Goal: Task Accomplishment & Management: Manage account settings

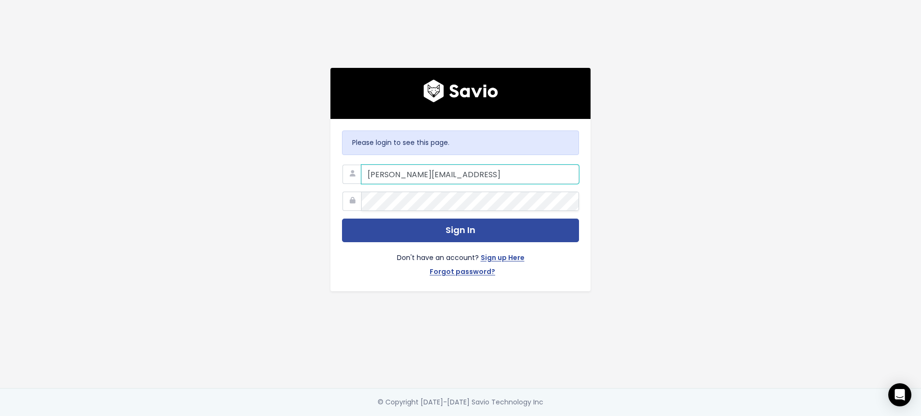
type input "maria.smorawinska@zowie.ai"
click at [342, 219] on button "Sign In" at bounding box center [460, 231] width 237 height 24
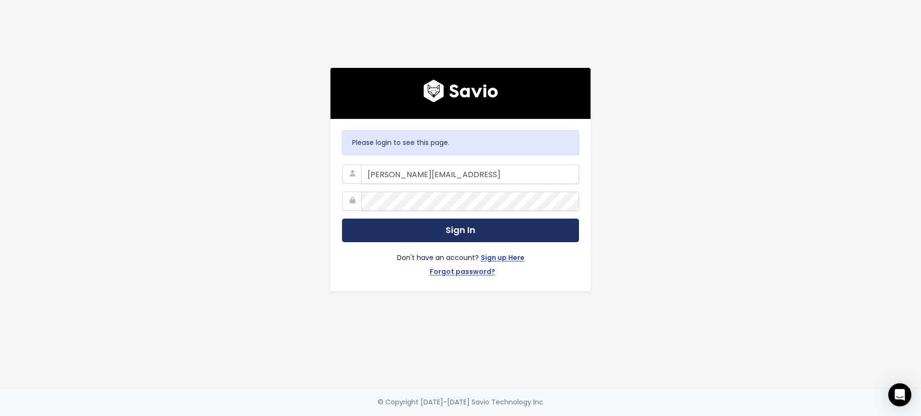
click at [445, 239] on button "Sign In" at bounding box center [460, 231] width 237 height 24
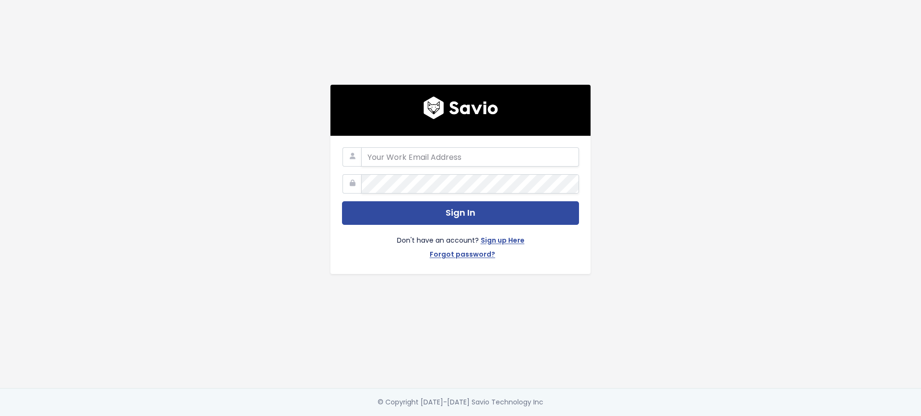
click at [569, 416] on com-1password-button at bounding box center [460, 416] width 921 height 0
click at [352, 183] on icon at bounding box center [351, 183] width 19 height 19
click at [205, 312] on div "Sign In Don't have an account? Sign up Here Forgot password?" at bounding box center [460, 194] width 549 height 388
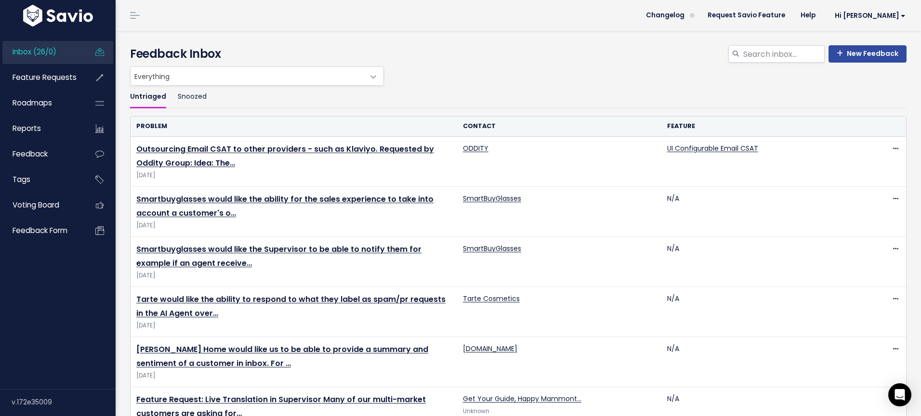
click at [55, 50] on span "Inbox (26/0)" at bounding box center [35, 52] width 44 height 10
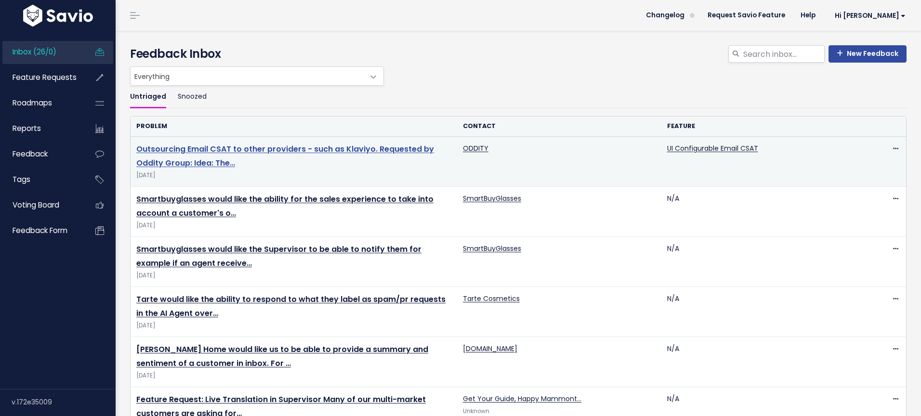
click at [391, 148] on link "Outsourcing Email CSAT to other providers - such as Klaviyo. Requested by Oddit…" at bounding box center [285, 155] width 298 height 25
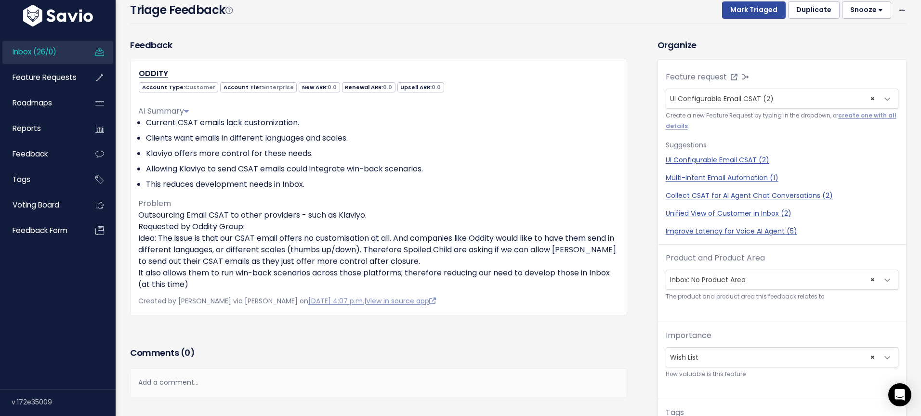
click at [26, 54] on span "Inbox (26/0)" at bounding box center [35, 52] width 44 height 10
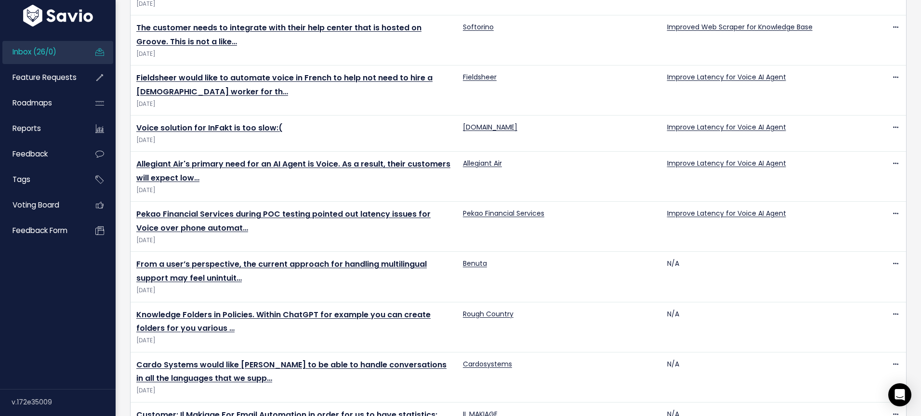
scroll to position [1025, 0]
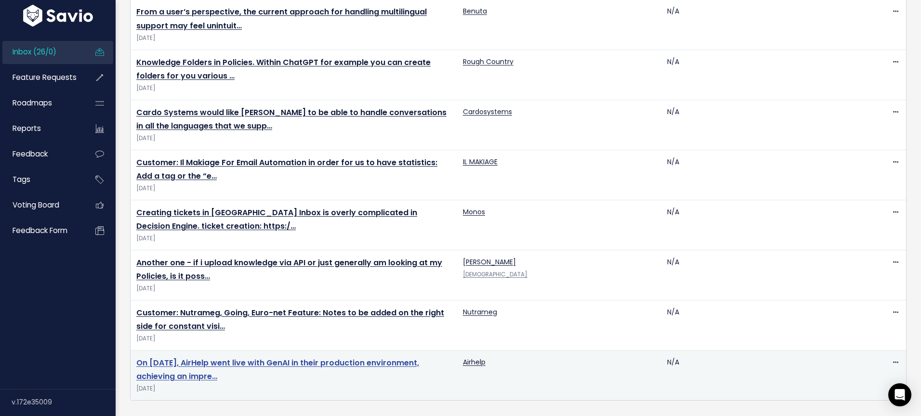
click at [196, 362] on link "On June 24, 2025, AirHelp went live with GenAI in their production environment,…" at bounding box center [277, 369] width 283 height 25
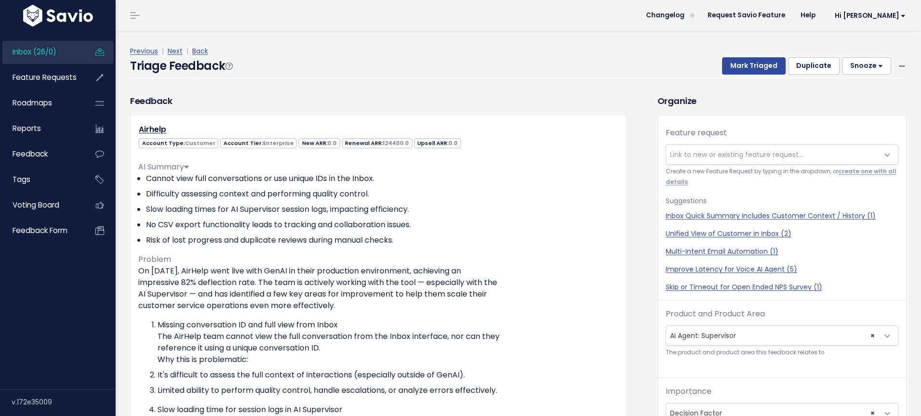
click at [767, 151] on span "Link to new or existing feature request..." at bounding box center [736, 155] width 133 height 10
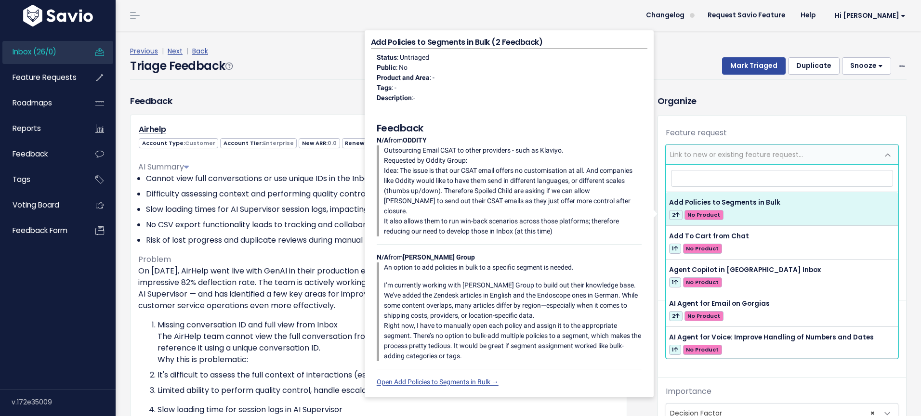
click at [732, 106] on h3 "Organize" at bounding box center [781, 100] width 249 height 13
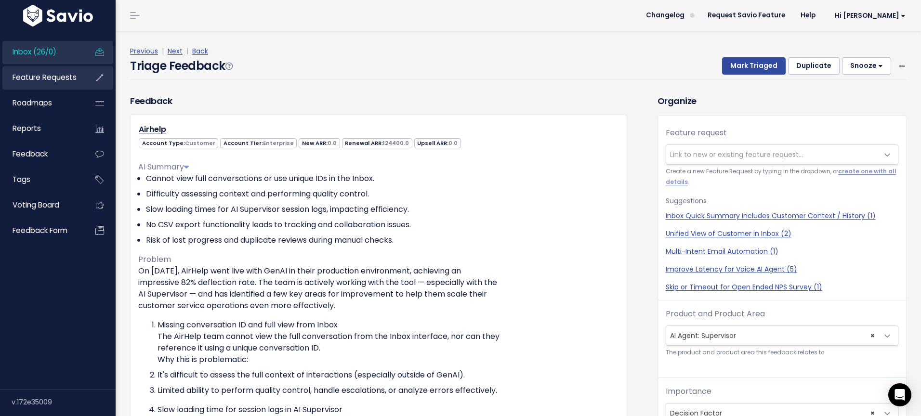
click at [54, 79] on span "Feature Requests" at bounding box center [45, 77] width 64 height 10
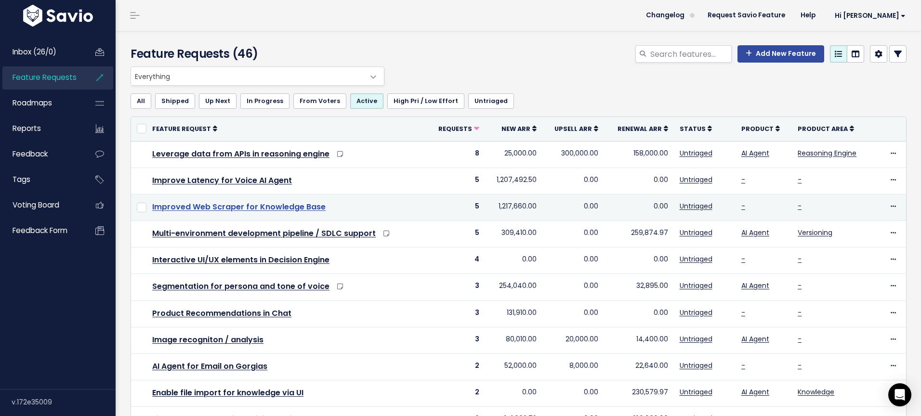
click at [245, 209] on link "Improved Web Scraper for Knowledge Base" at bounding box center [238, 206] width 173 height 11
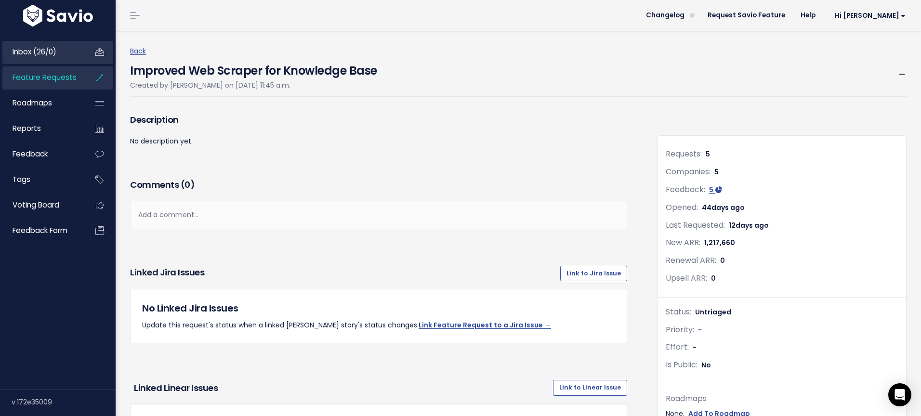
click at [20, 52] on span "Inbox (26/0)" at bounding box center [35, 52] width 44 height 10
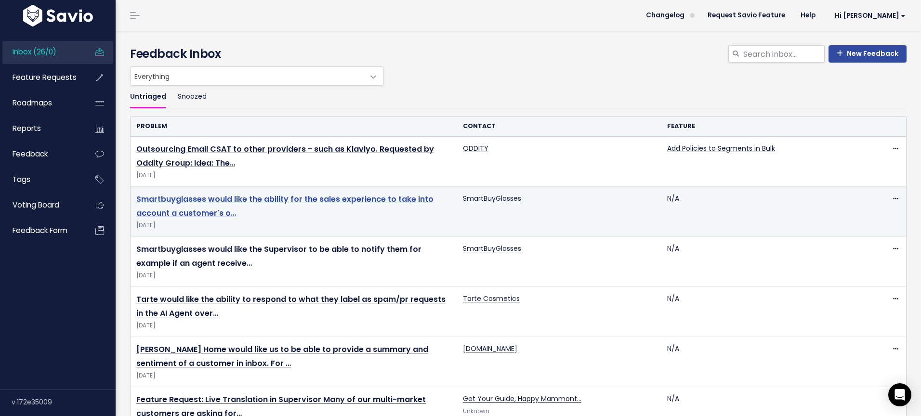
click at [202, 202] on link "Smartbuyglasses would like the ability for the sales experience to take into ac…" at bounding box center [284, 206] width 297 height 25
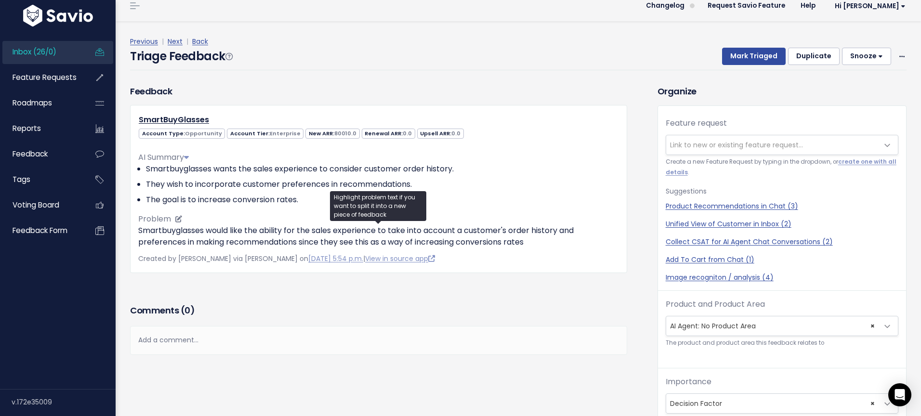
scroll to position [32, 0]
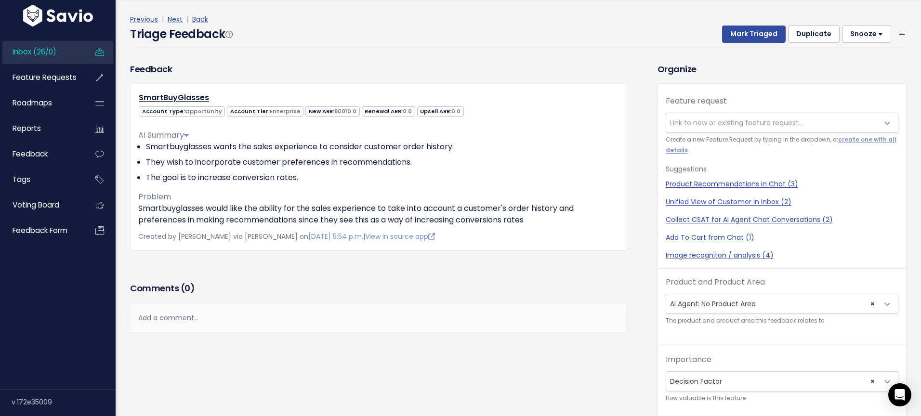
click at [705, 124] on span "Link to new or existing feature request..." at bounding box center [736, 123] width 133 height 10
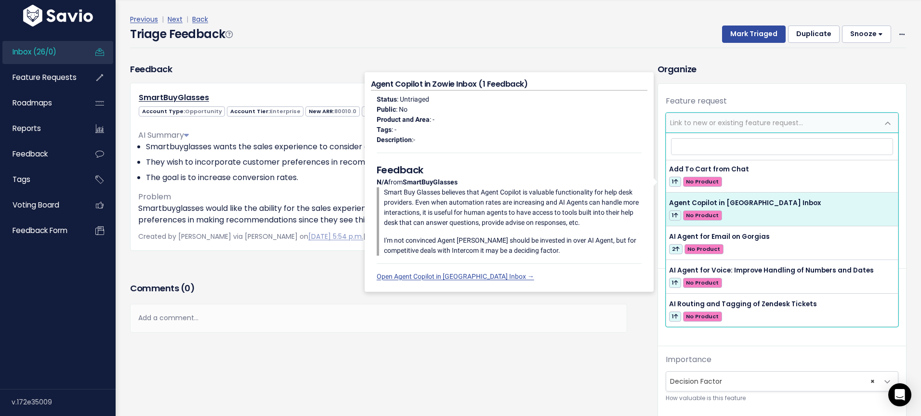
scroll to position [36, 0]
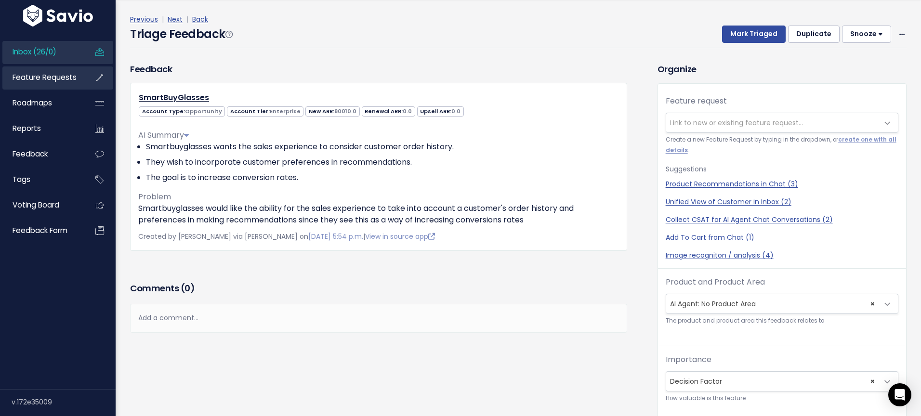
click at [48, 72] on span "Feature Requests" at bounding box center [45, 77] width 64 height 10
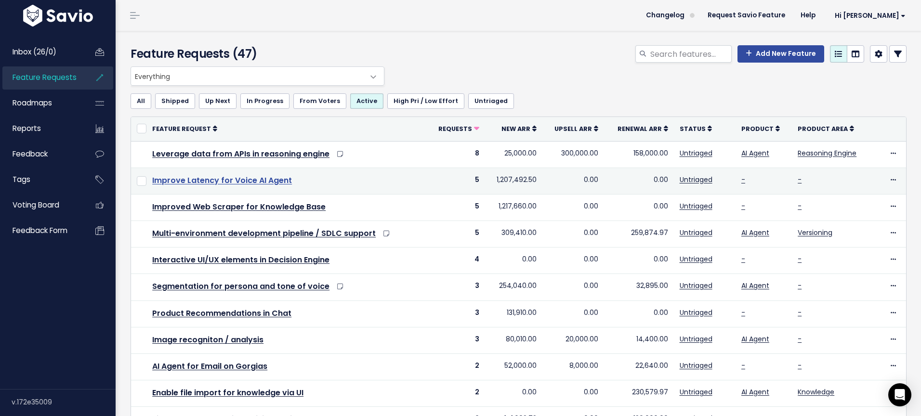
click at [233, 182] on link "Improve Latency for Voice AI Agent" at bounding box center [222, 180] width 140 height 11
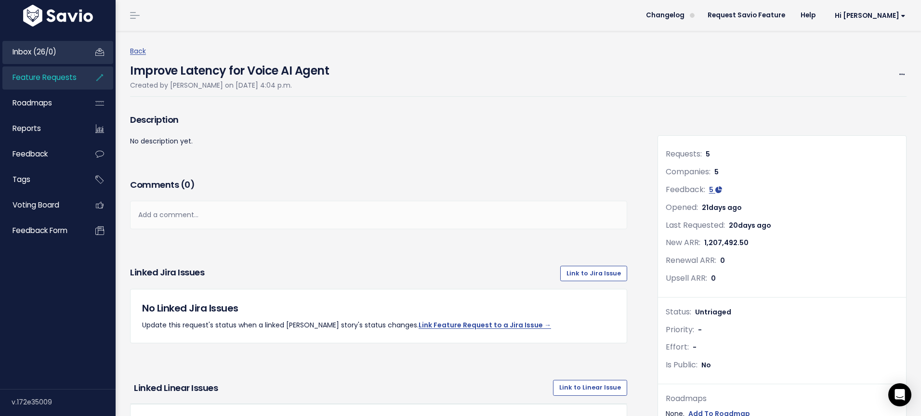
click span "Inbox (26/0)"
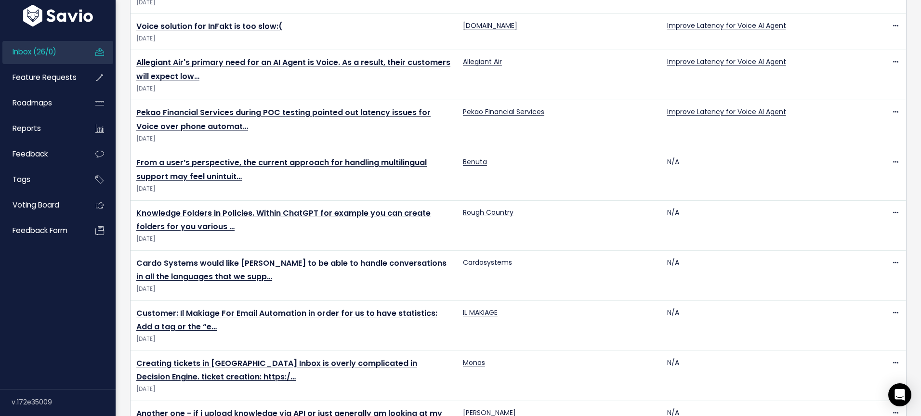
scroll to position [874, 0]
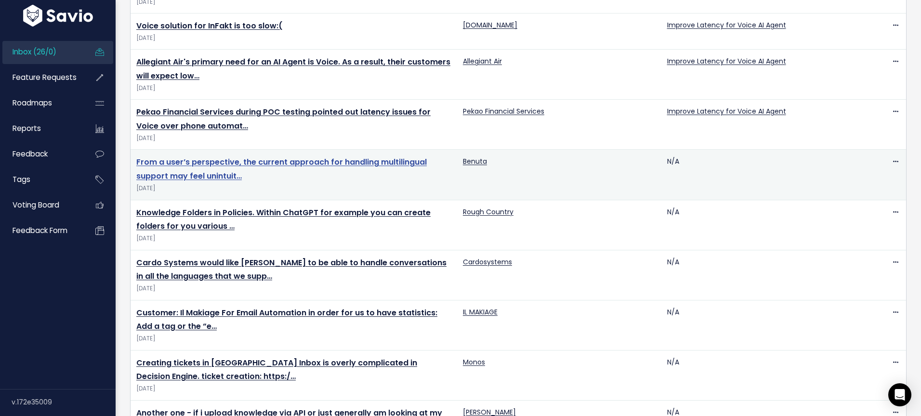
click at [307, 162] on link "From a user’s perspective, the current approach for handling multilingual suppo…" at bounding box center [281, 168] width 290 height 25
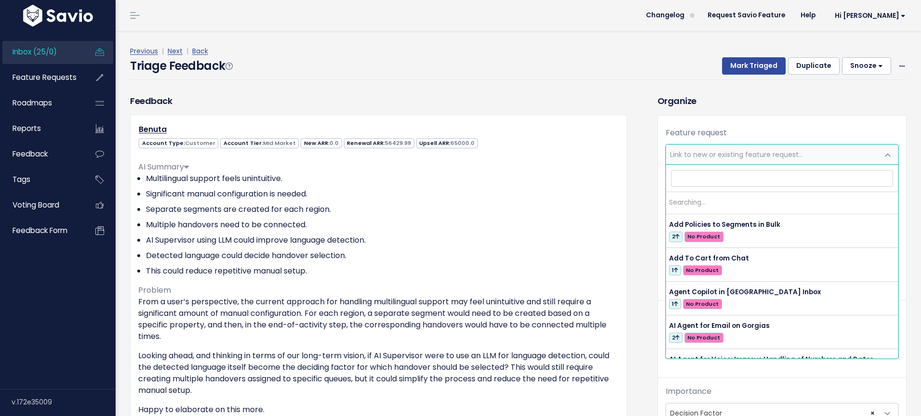
click at [700, 153] on span "Link to new or existing feature request..." at bounding box center [736, 155] width 133 height 10
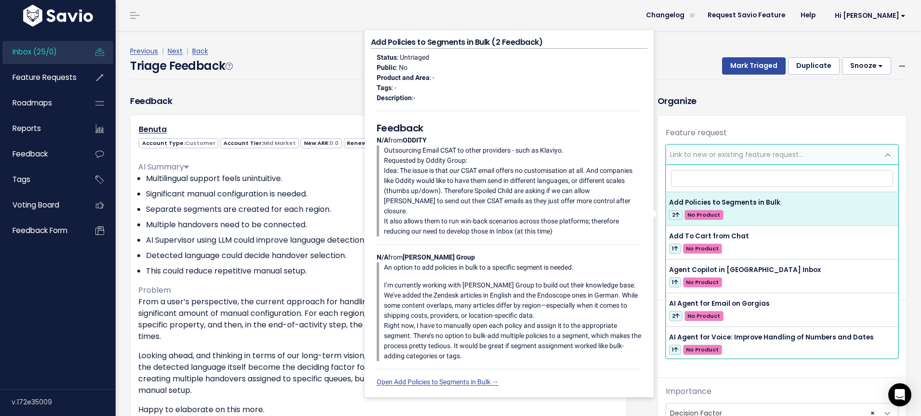
click at [779, 129] on div "Feature request --------- Link to new or existing feature request... Create a n…" at bounding box center [782, 213] width 248 height 173
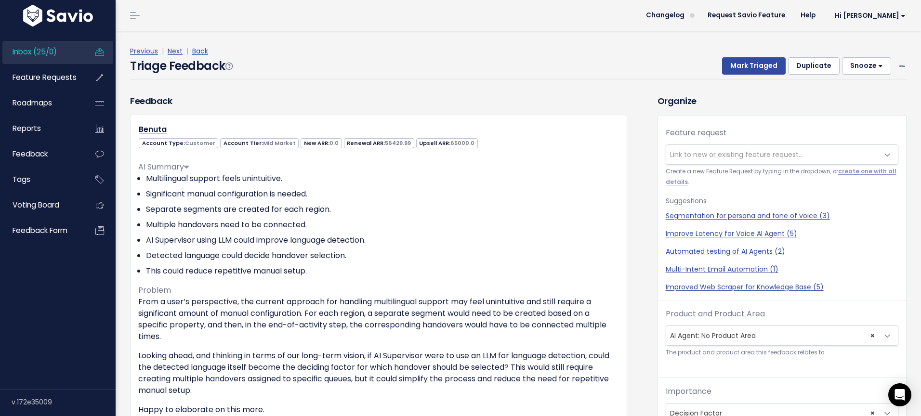
scroll to position [27, 0]
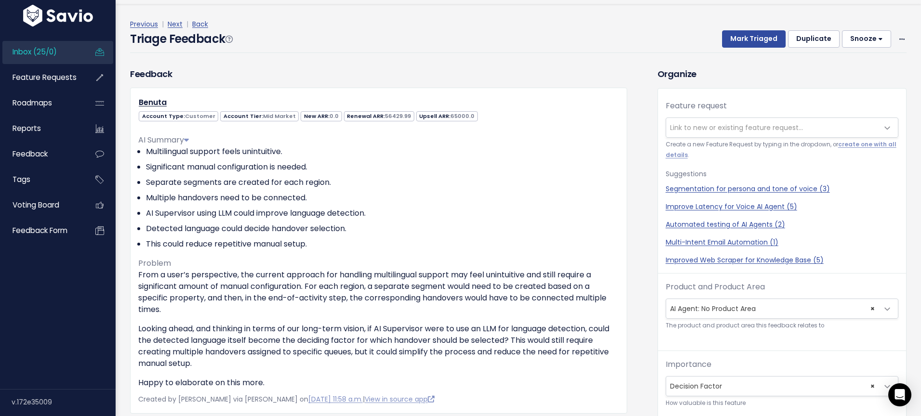
click at [757, 311] on span "× AI Agent: No Product Area" at bounding box center [772, 308] width 212 height 19
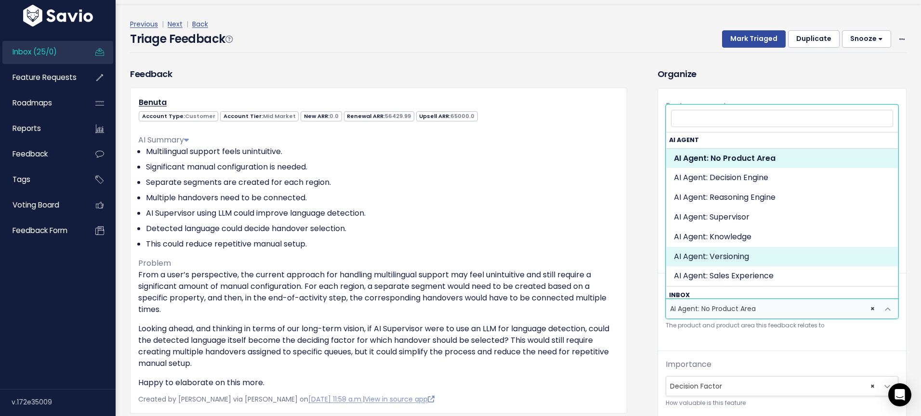
scroll to position [0, 0]
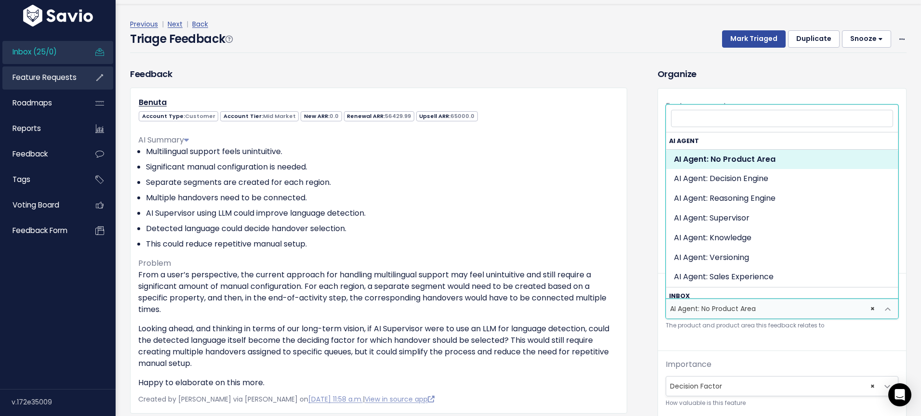
click at [58, 77] on span "Feature Requests" at bounding box center [45, 77] width 64 height 10
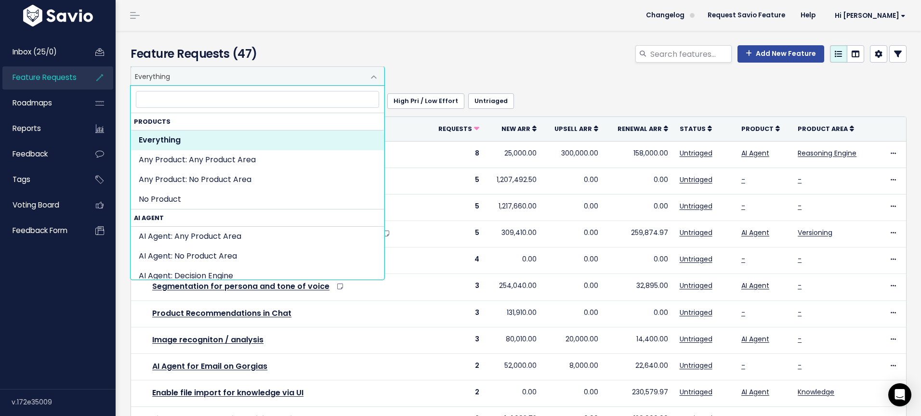
click at [222, 73] on span "Everything" at bounding box center [248, 76] width 234 height 18
click at [419, 44] on div "Feature Requests (47) Add New Feature" at bounding box center [517, 49] width 802 height 36
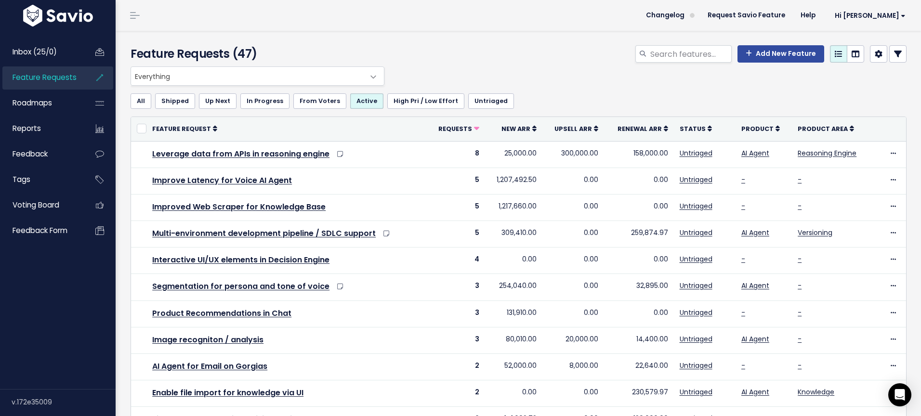
click at [134, 15] on span at bounding box center [135, 15] width 10 height 1
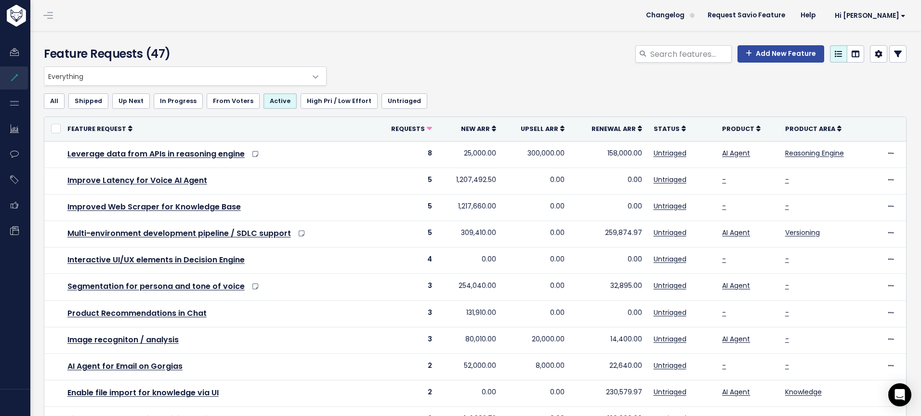
click at [48, 15] on span at bounding box center [48, 15] width 10 height 1
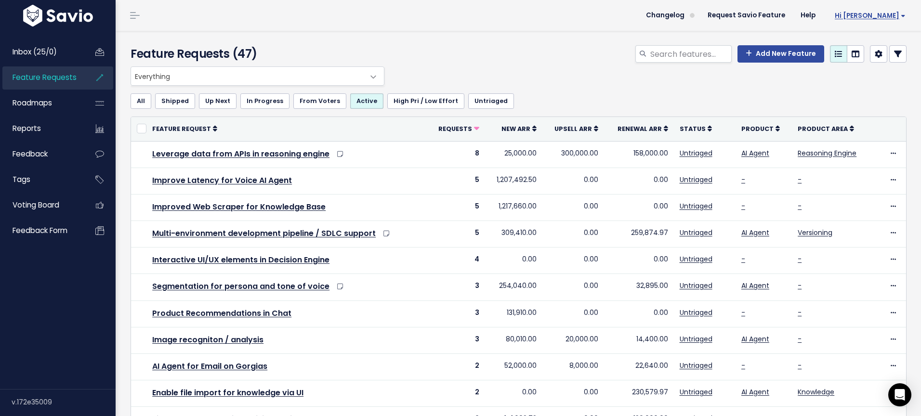
click at [902, 16] on span "Hi [PERSON_NAME]" at bounding box center [870, 15] width 71 height 7
click at [887, 40] on link "Vault Settings" at bounding box center [873, 44] width 71 height 19
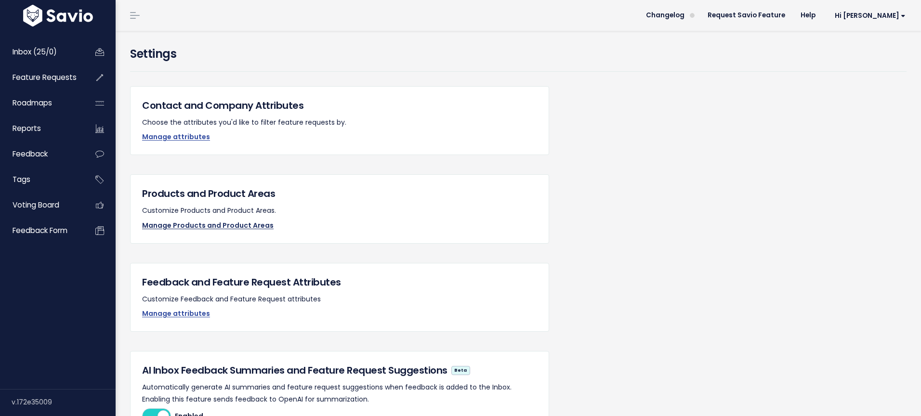
click link "Manage Products and Product Areas"
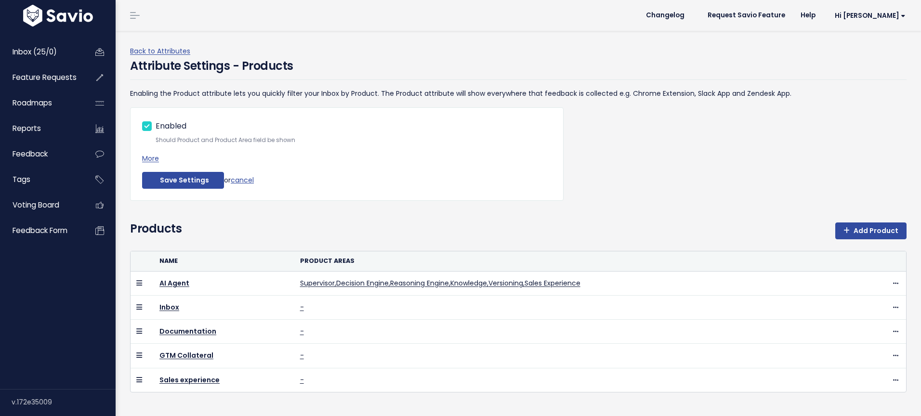
scroll to position [6, 0]
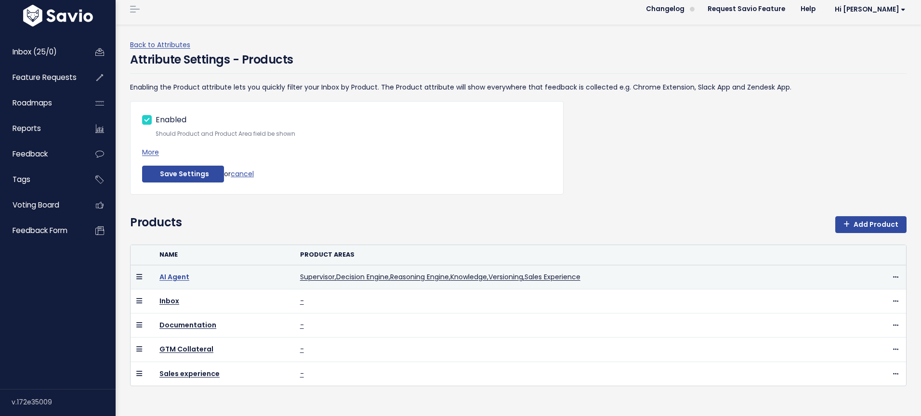
click at [174, 279] on link "AI Agent" at bounding box center [174, 277] width 30 height 10
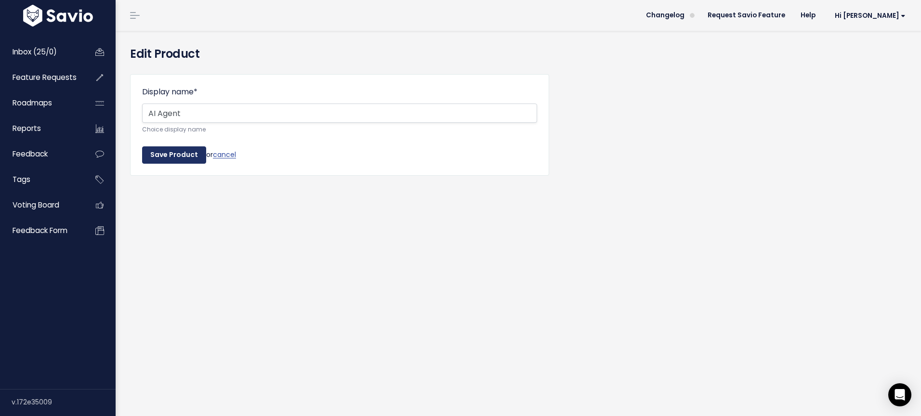
click at [169, 156] on input "Save Product" at bounding box center [174, 154] width 64 height 17
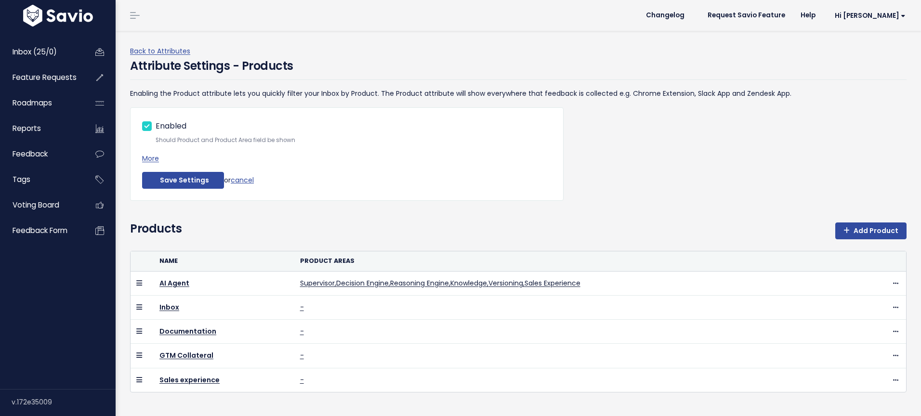
scroll to position [6, 0]
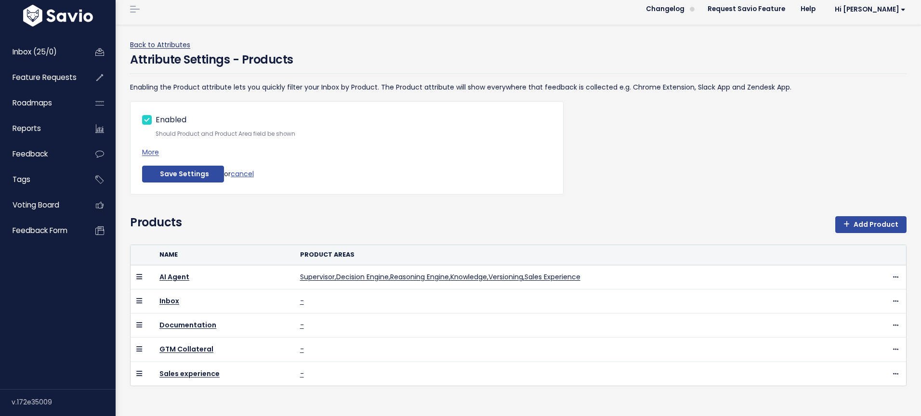
click at [155, 43] on link "Back to Attributes" at bounding box center [160, 45] width 60 height 10
